Goal: Task Accomplishment & Management: Complete application form

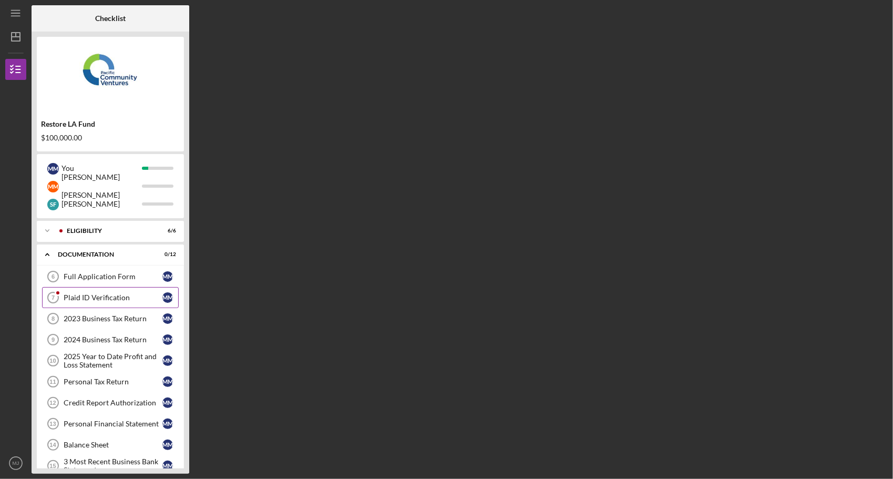
click at [122, 293] on div "Plaid ID Verification" at bounding box center [113, 297] width 99 height 8
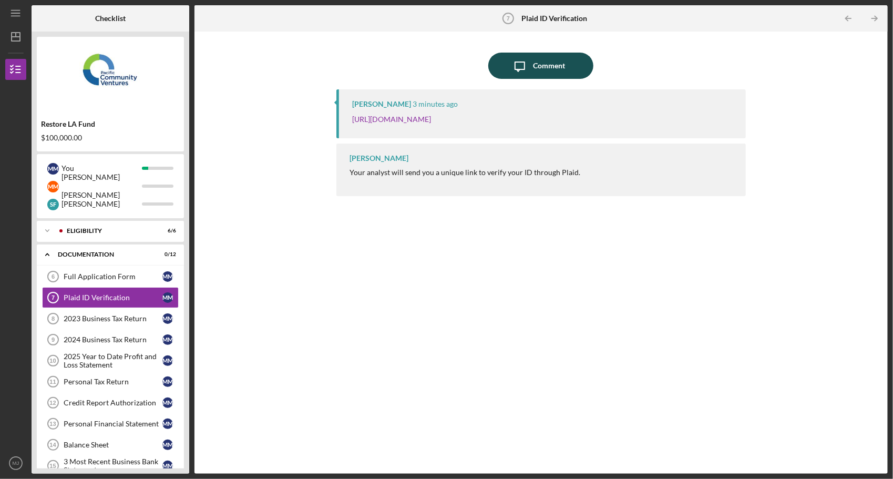
click at [557, 61] on div "Comment" at bounding box center [549, 66] width 32 height 26
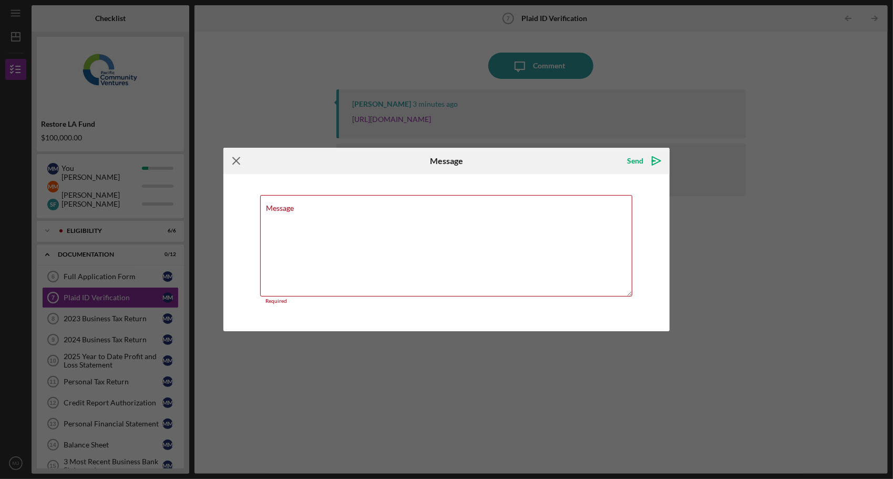
click at [242, 167] on icon "Icon/Menu Close" at bounding box center [237, 161] width 26 height 26
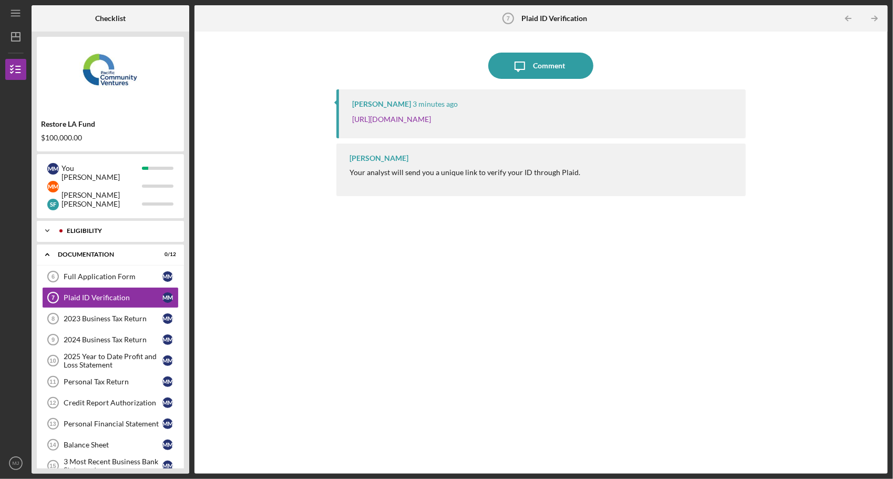
click at [46, 230] on polyline at bounding box center [47, 231] width 3 height 2
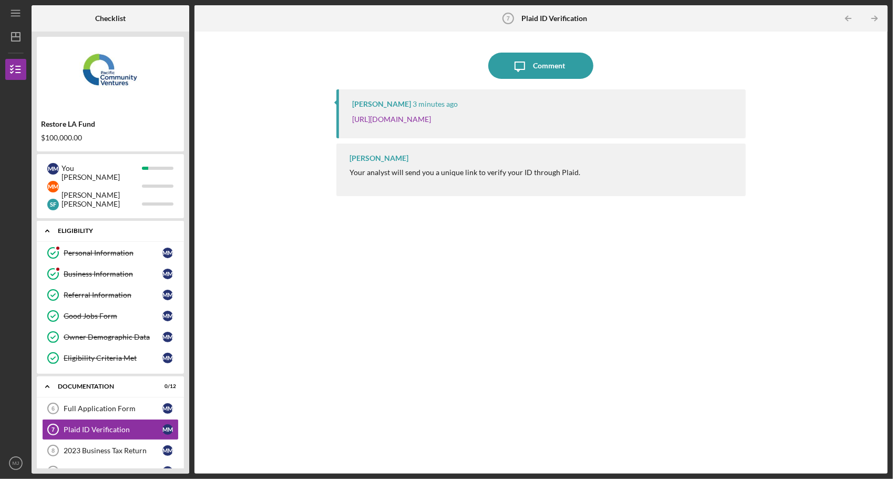
drag, startPoint x: 46, startPoint y: 230, endPoint x: 120, endPoint y: 233, distance: 73.7
click at [46, 230] on polyline at bounding box center [47, 231] width 3 height 2
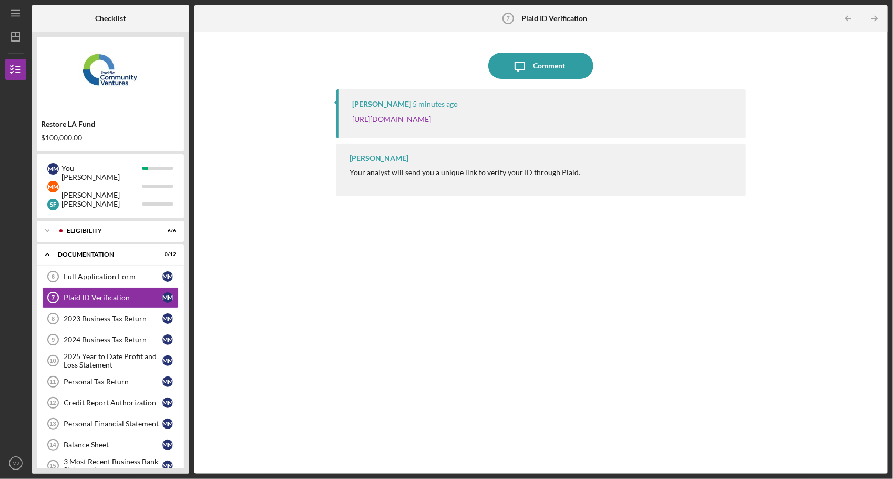
click at [446, 451] on div "[PERSON_NAME] 5 minutes ago [URL][DOMAIN_NAME] [PERSON_NAME] Your analyst will …" at bounding box center [542, 273] width 410 height 369
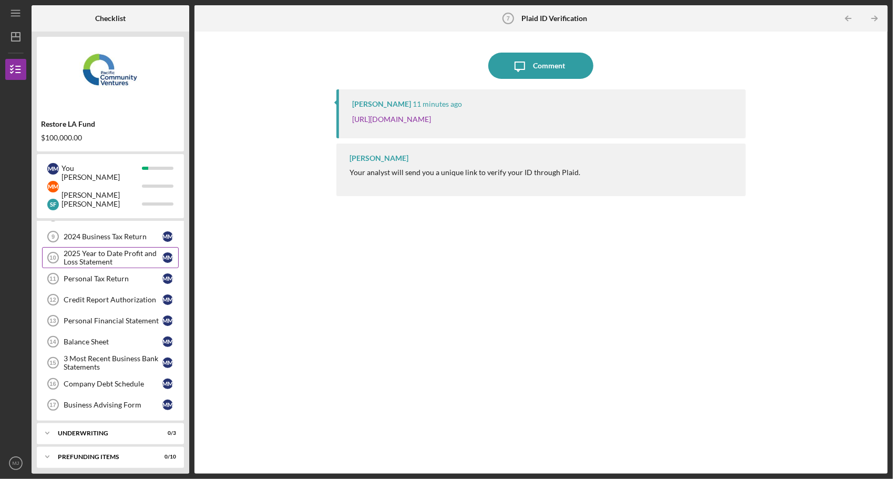
scroll to position [50, 0]
